Goal: Information Seeking & Learning: Learn about a topic

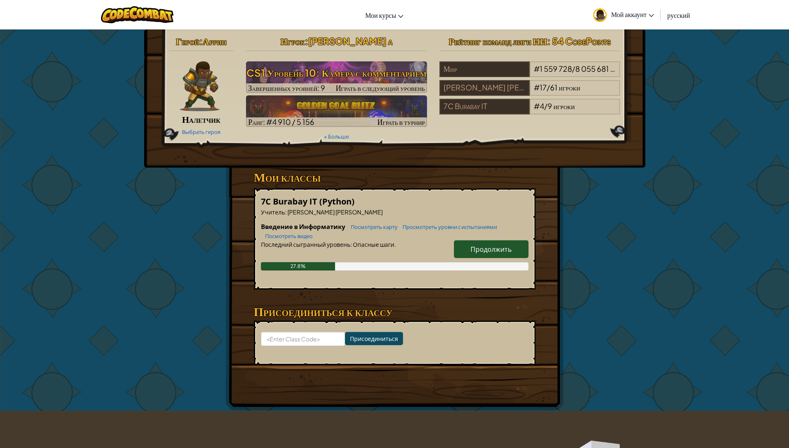
click at [471, 250] on span "Продолжить" at bounding box center [491, 249] width 41 height 9
select select "ru"
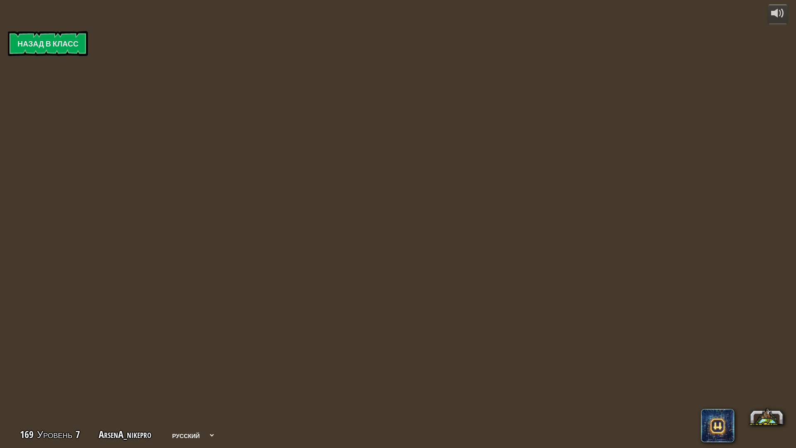
select select "ru"
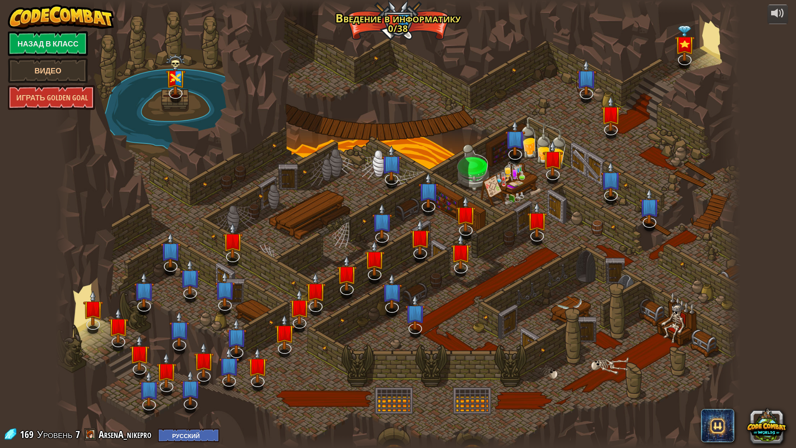
select select "ru"
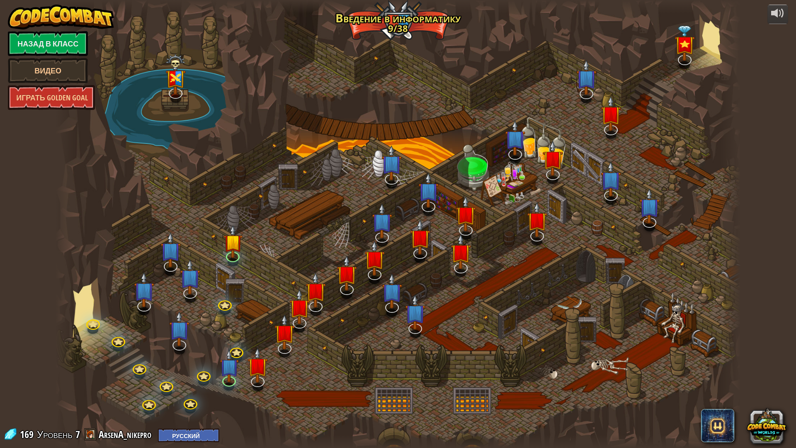
select select "ru"
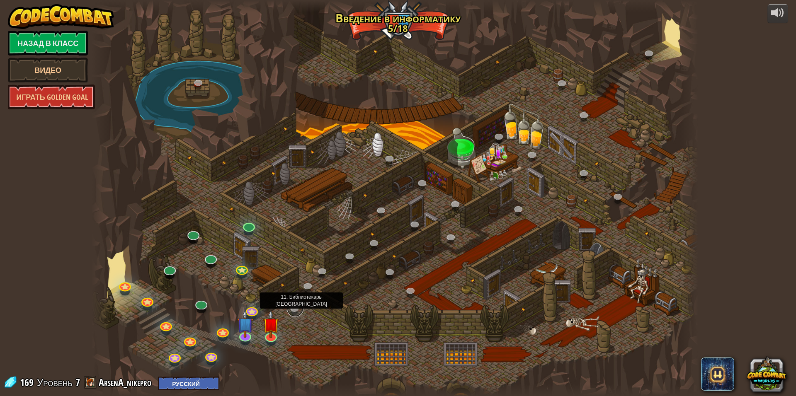
click at [296, 305] on link at bounding box center [295, 308] width 17 height 17
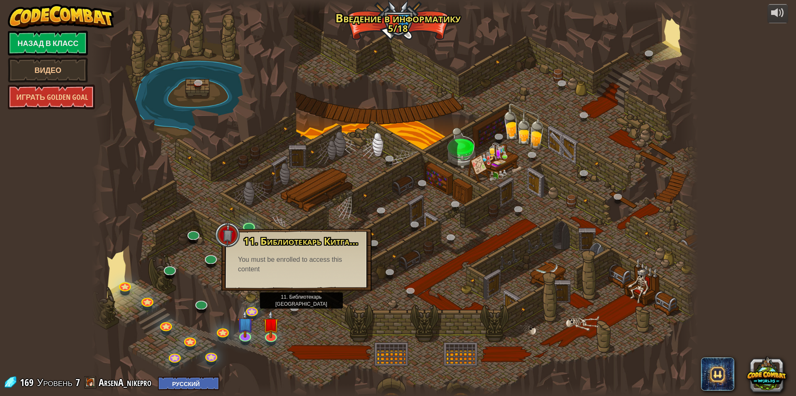
click at [306, 288] on div "11. Библиотекарь Китгарда (Заблокировано) Обратись за помощью к дружелюбному Би…" at bounding box center [296, 260] width 150 height 62
click at [401, 295] on div at bounding box center [395, 198] width 606 height 396
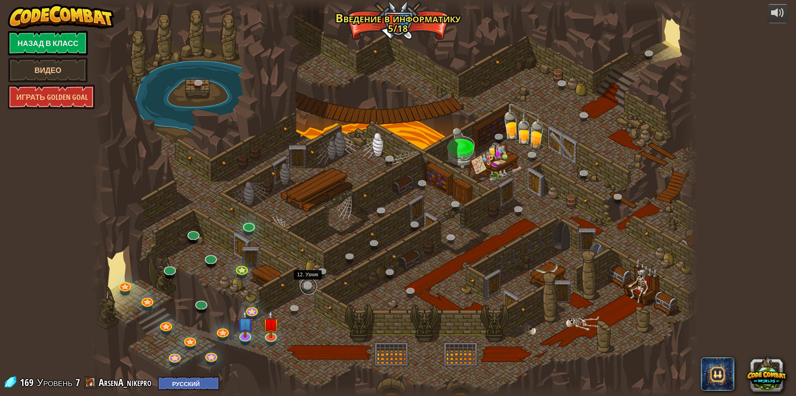
click at [307, 282] on link at bounding box center [308, 286] width 17 height 17
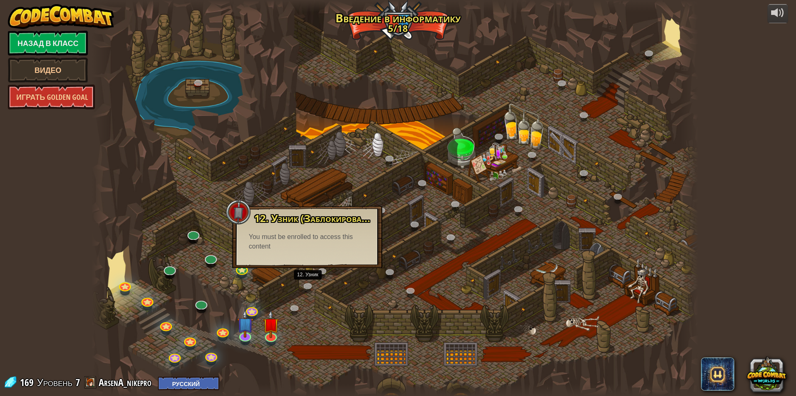
click at [207, 228] on div at bounding box center [395, 198] width 606 height 396
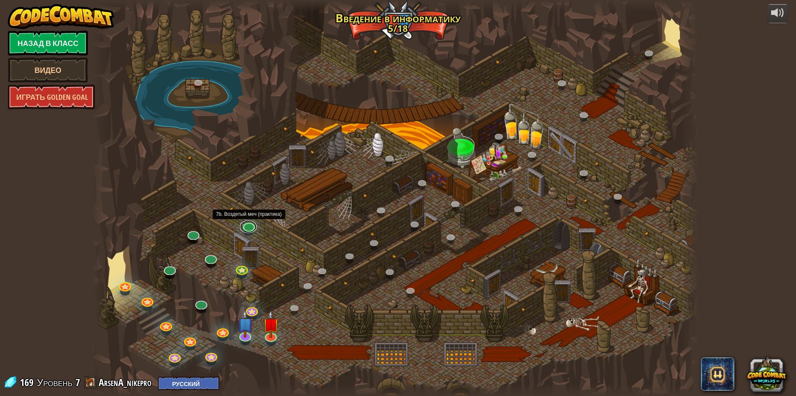
click at [254, 231] on link at bounding box center [248, 226] width 17 height 12
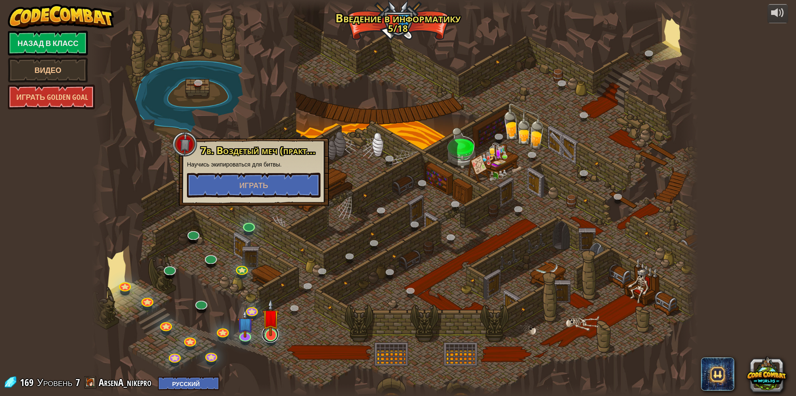
click at [276, 341] on link at bounding box center [270, 334] width 17 height 17
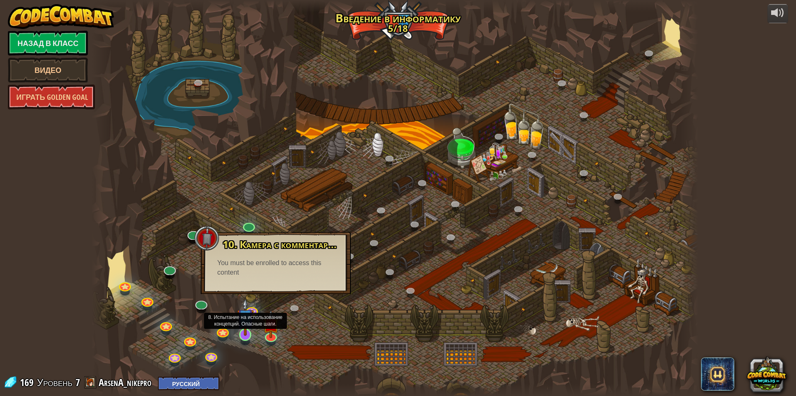
click at [247, 336] on div at bounding box center [245, 335] width 12 height 12
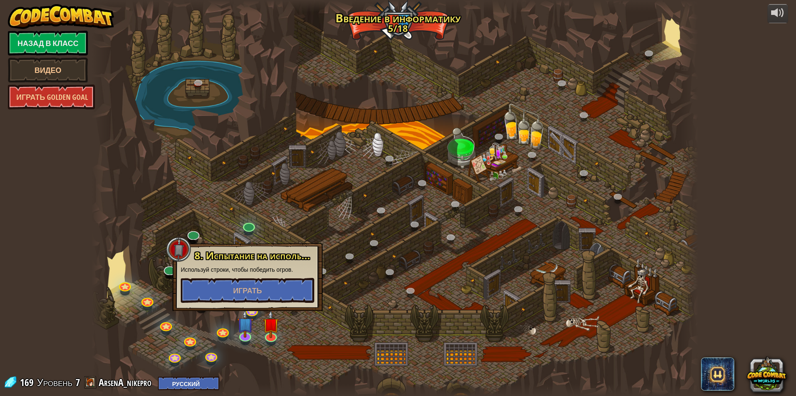
drag, startPoint x: 363, startPoint y: 312, endPoint x: 288, endPoint y: 313, distance: 75.8
click at [360, 315] on div at bounding box center [395, 198] width 606 height 396
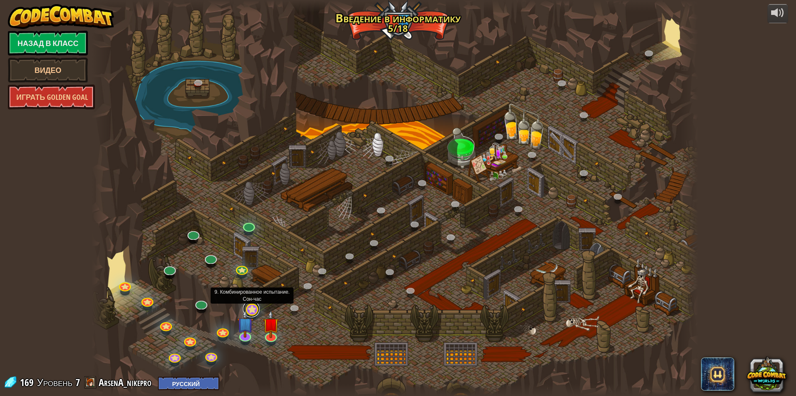
click at [254, 310] on link at bounding box center [251, 309] width 17 height 17
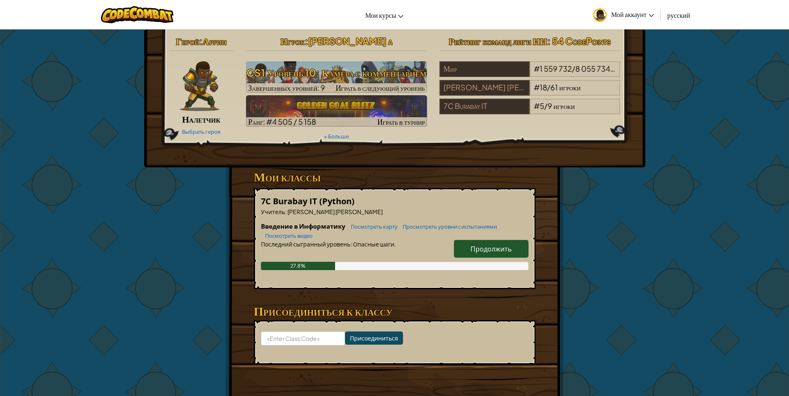
select select "ru"
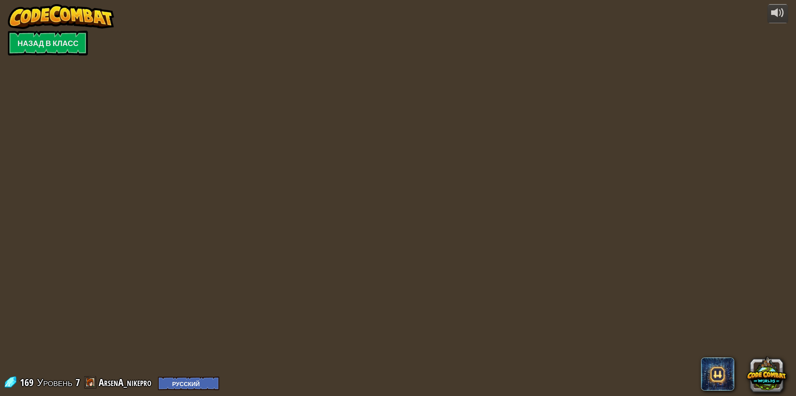
select select "ru"
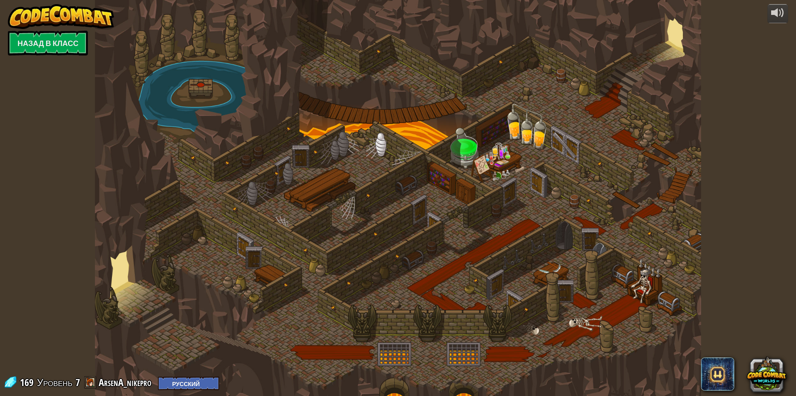
select select "ru"
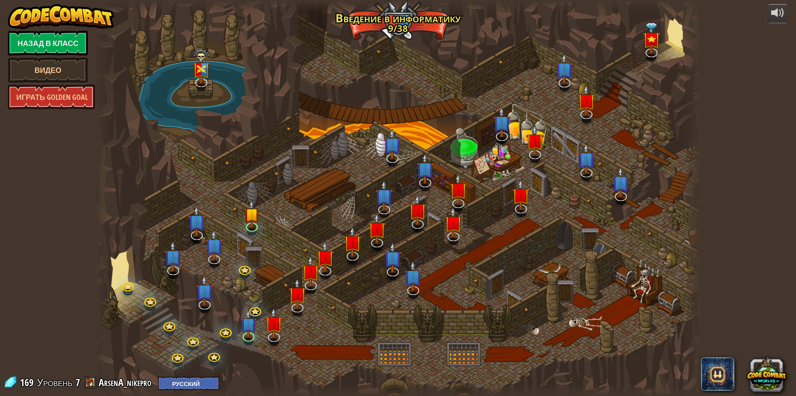
select select "ru"
